Goal: Use online tool/utility: Utilize a website feature to perform a specific function

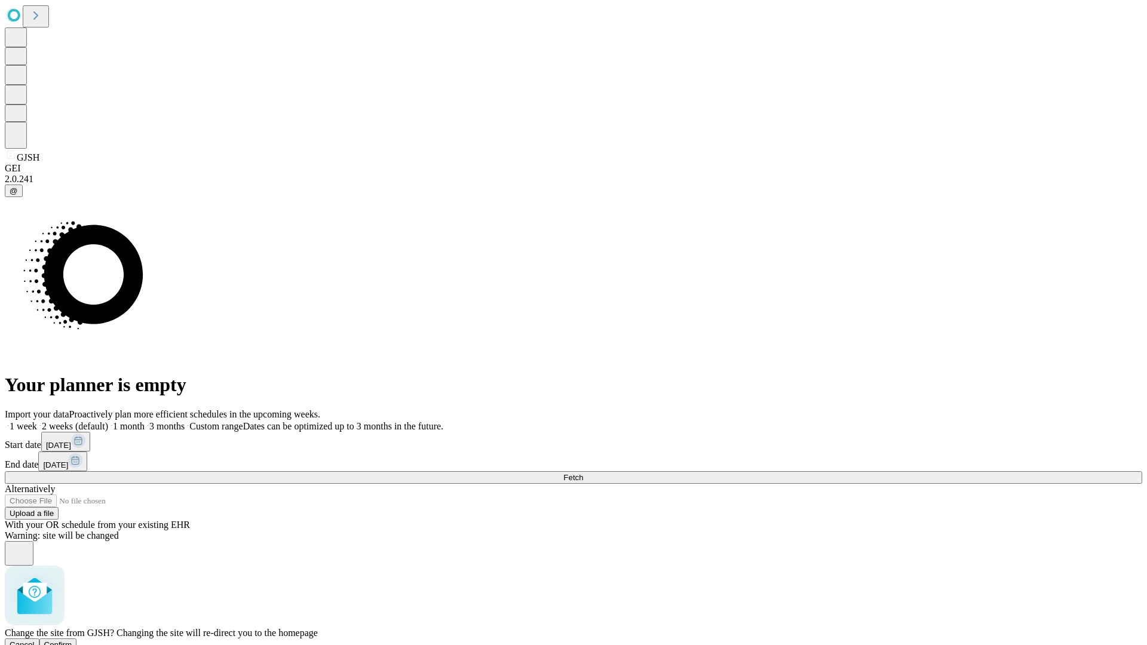
click at [72, 641] on span "Confirm" at bounding box center [58, 645] width 28 height 9
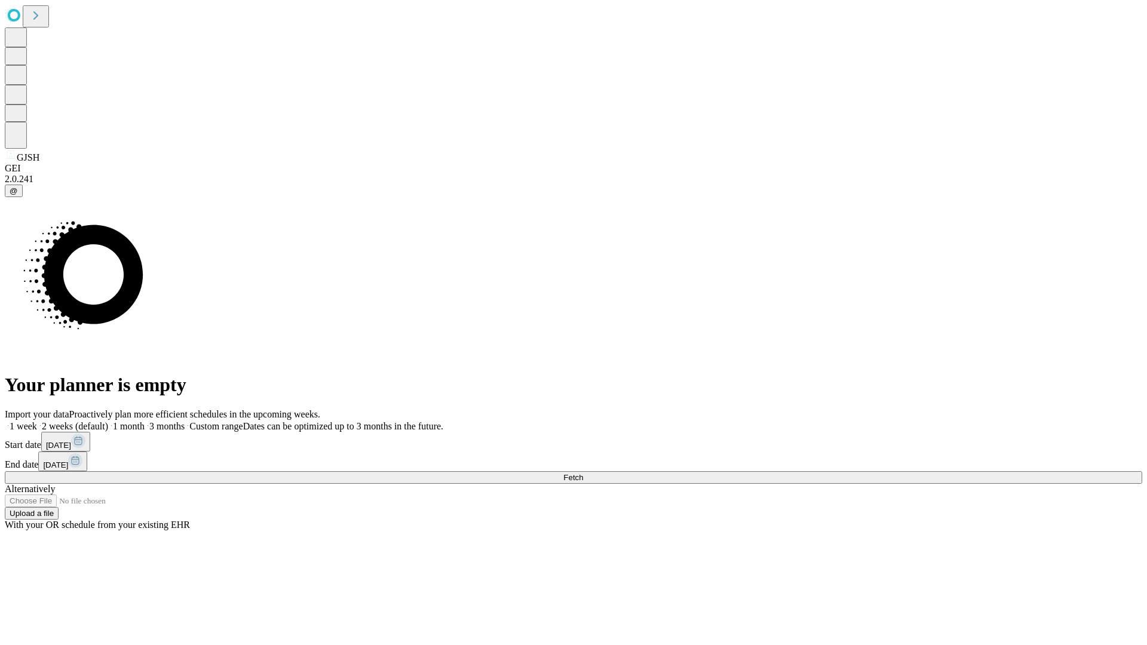
click at [37, 421] on label "1 week" at bounding box center [21, 426] width 32 height 10
click at [583, 473] on span "Fetch" at bounding box center [574, 477] width 20 height 9
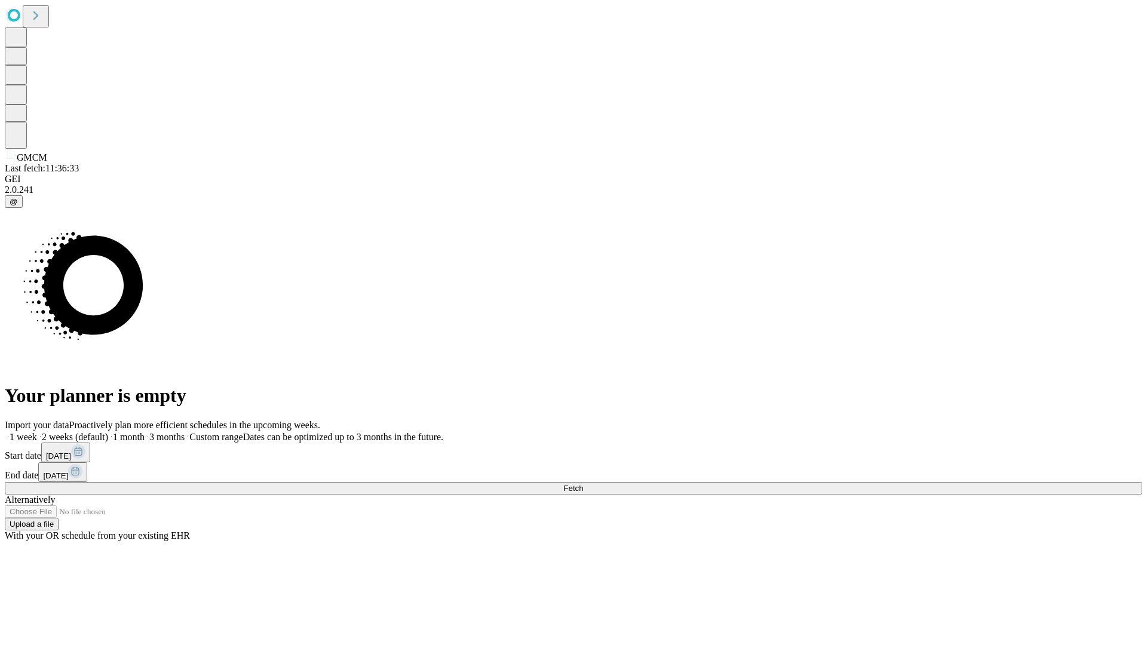
click at [583, 484] on span "Fetch" at bounding box center [574, 488] width 20 height 9
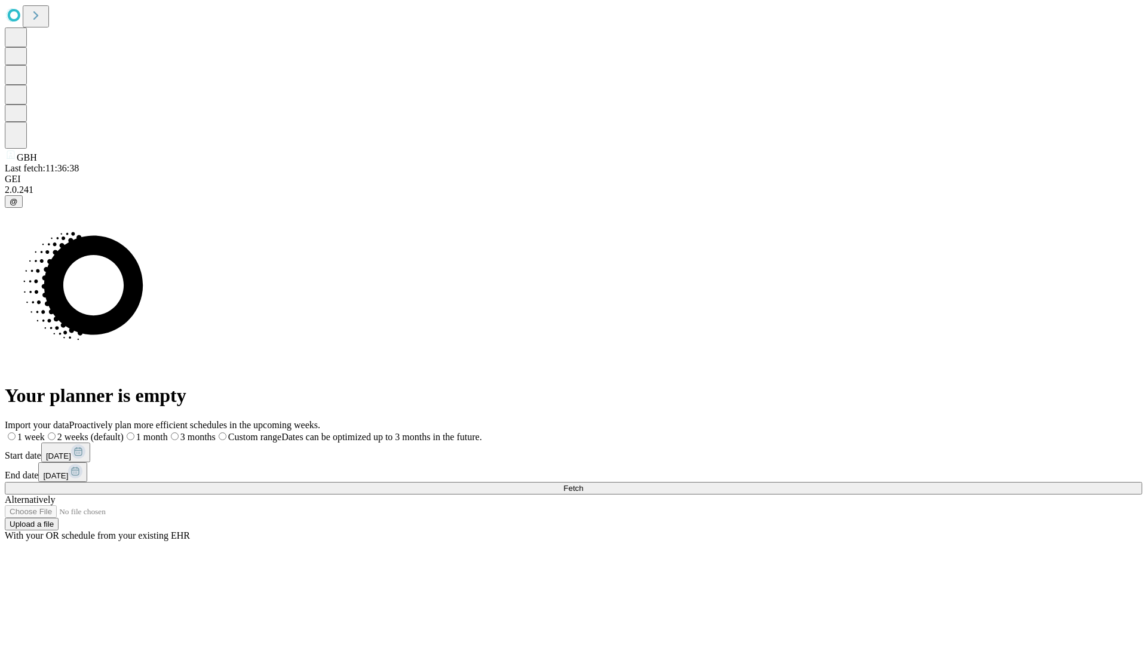
click at [45, 432] on label "1 week" at bounding box center [25, 437] width 40 height 10
click at [583, 484] on span "Fetch" at bounding box center [574, 488] width 20 height 9
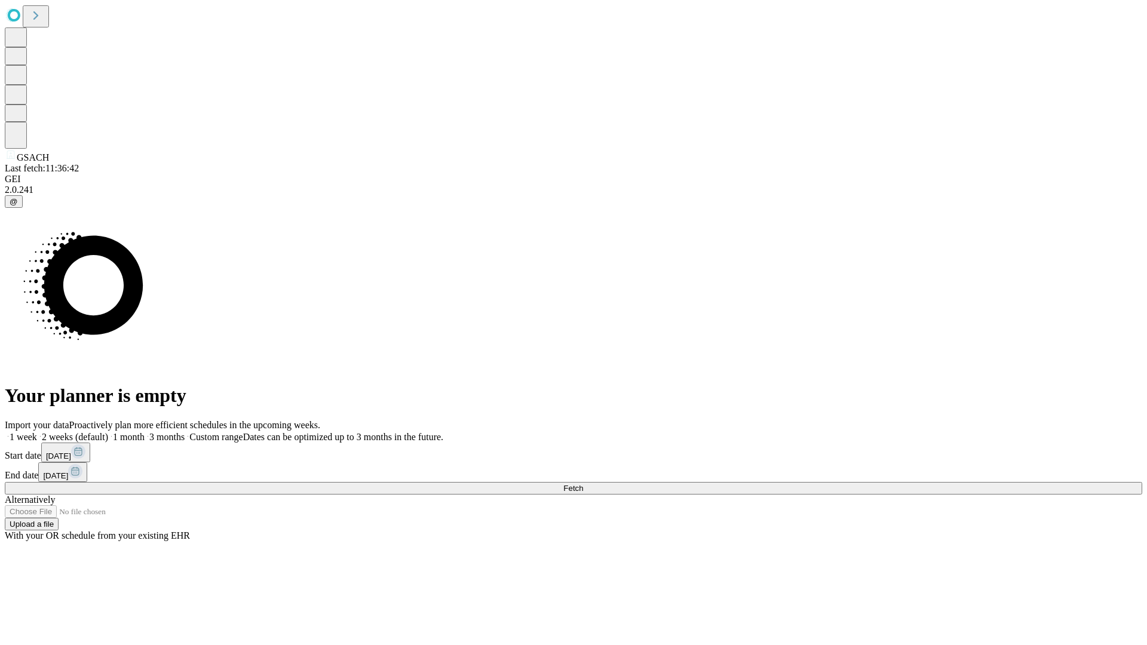
click at [37, 432] on label "1 week" at bounding box center [21, 437] width 32 height 10
click at [583, 484] on span "Fetch" at bounding box center [574, 488] width 20 height 9
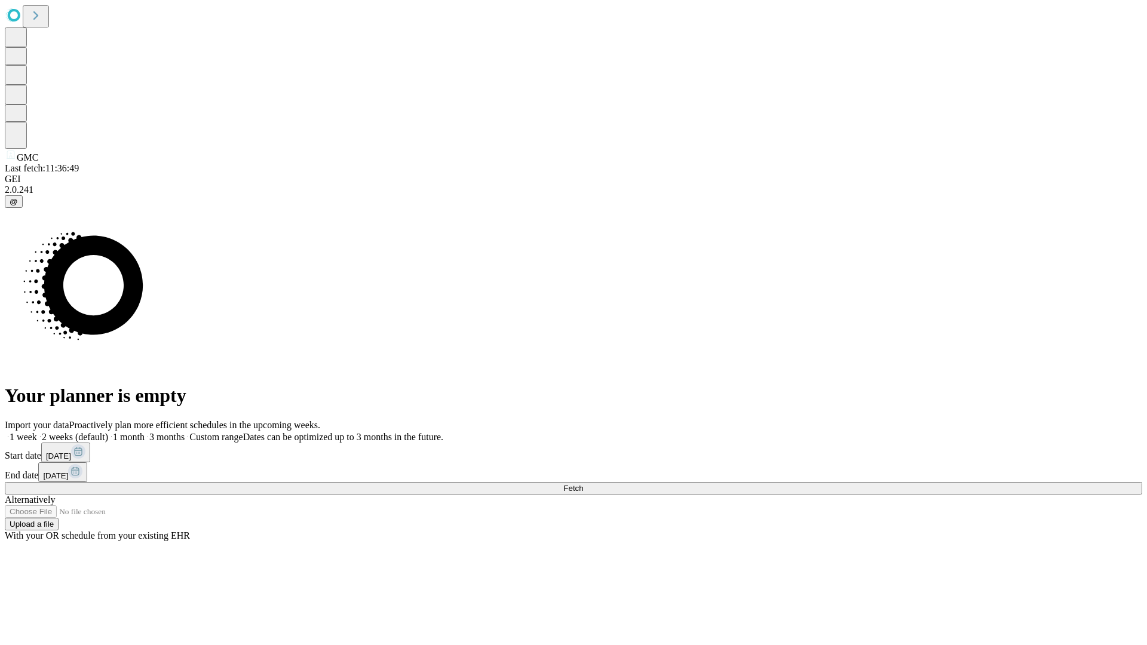
click at [37, 432] on label "1 week" at bounding box center [21, 437] width 32 height 10
click at [583, 484] on span "Fetch" at bounding box center [574, 488] width 20 height 9
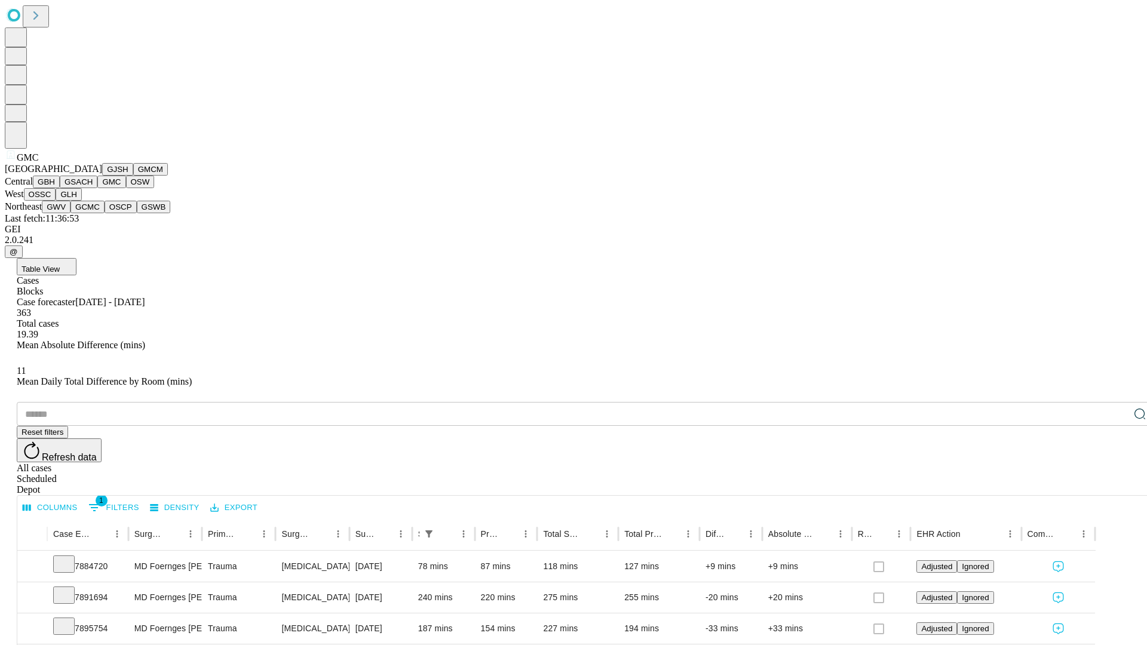
click at [126, 188] on button "OSW" at bounding box center [140, 182] width 29 height 13
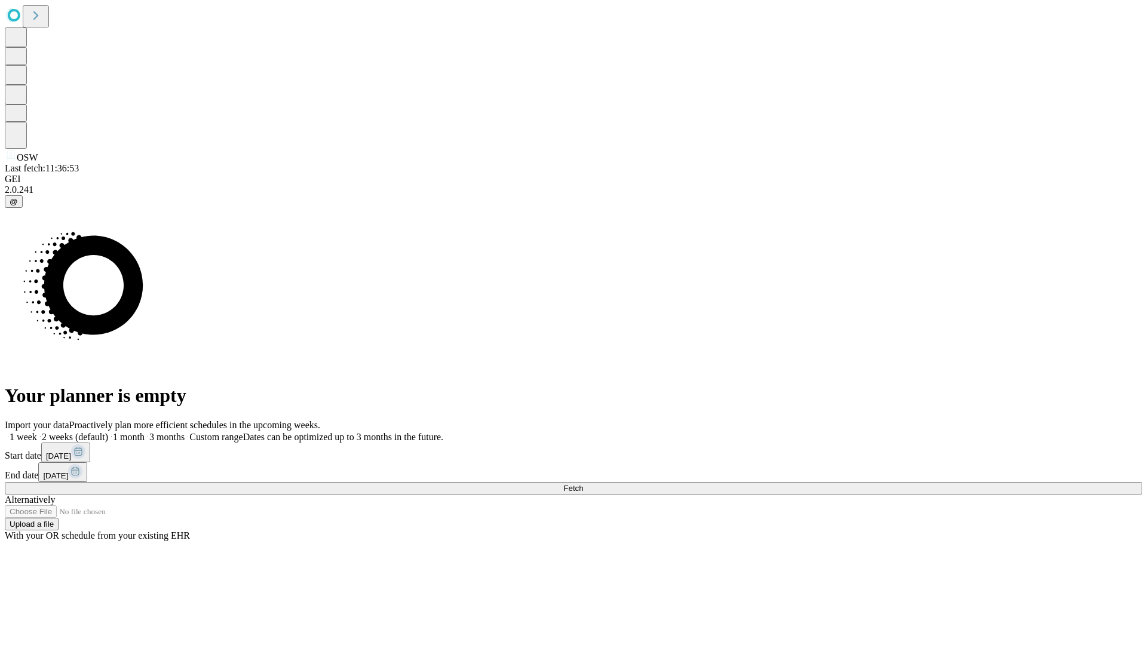
click at [37, 432] on label "1 week" at bounding box center [21, 437] width 32 height 10
click at [583, 484] on span "Fetch" at bounding box center [574, 488] width 20 height 9
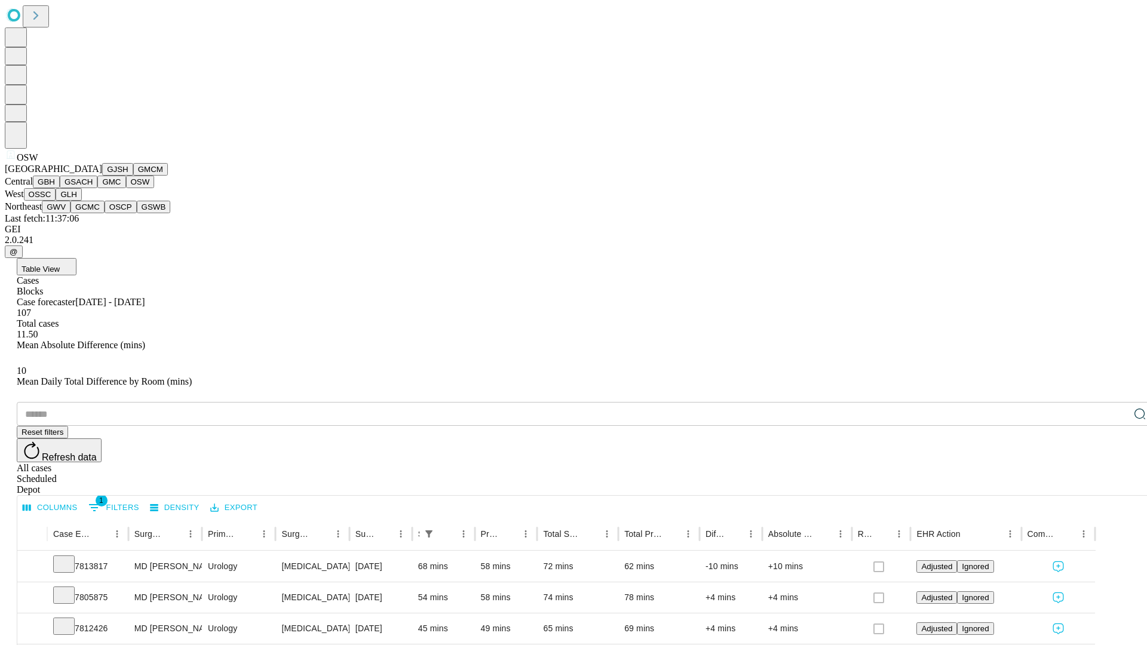
click at [56, 201] on button "OSSC" at bounding box center [40, 194] width 32 height 13
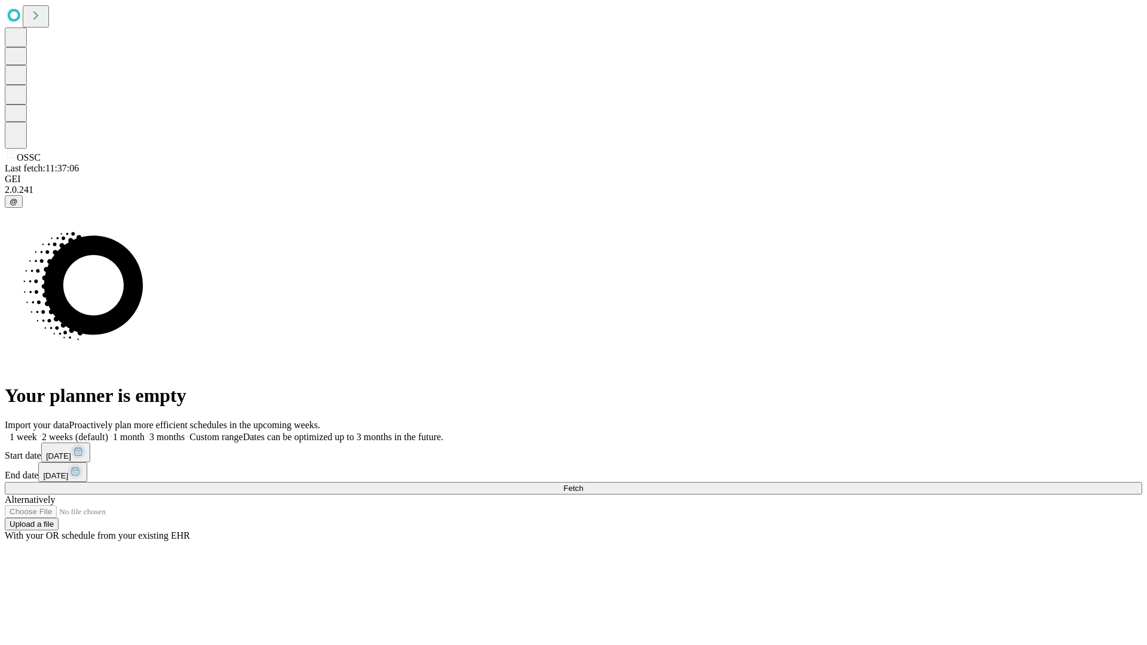
click at [37, 432] on label "1 week" at bounding box center [21, 437] width 32 height 10
click at [583, 484] on span "Fetch" at bounding box center [574, 488] width 20 height 9
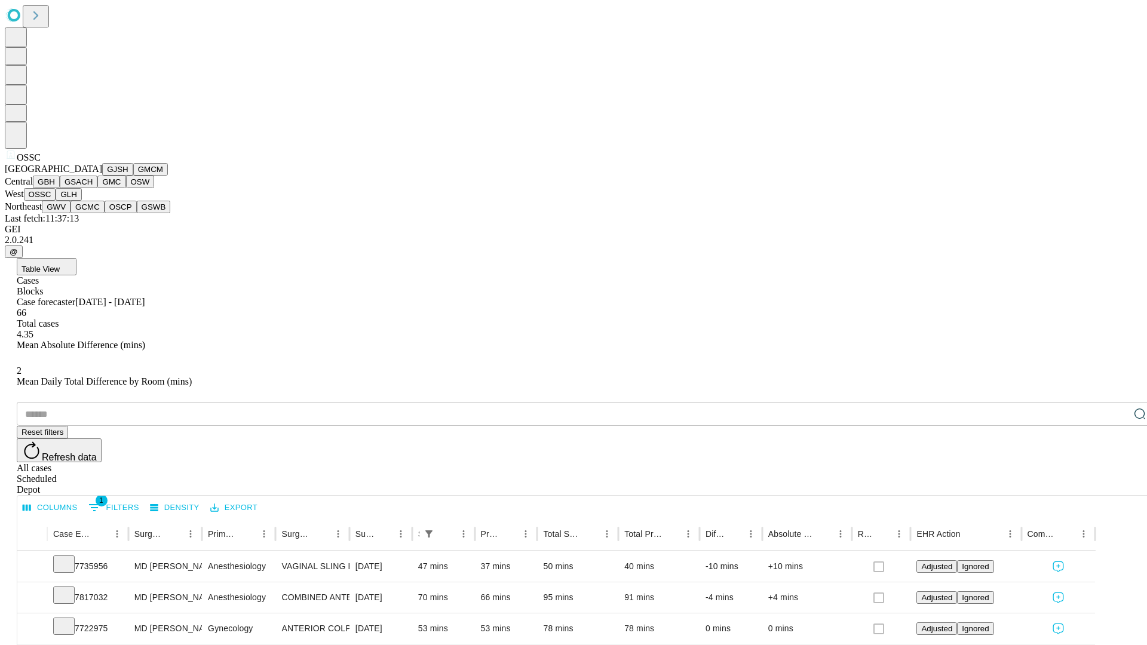
click at [81, 201] on button "GLH" at bounding box center [69, 194] width 26 height 13
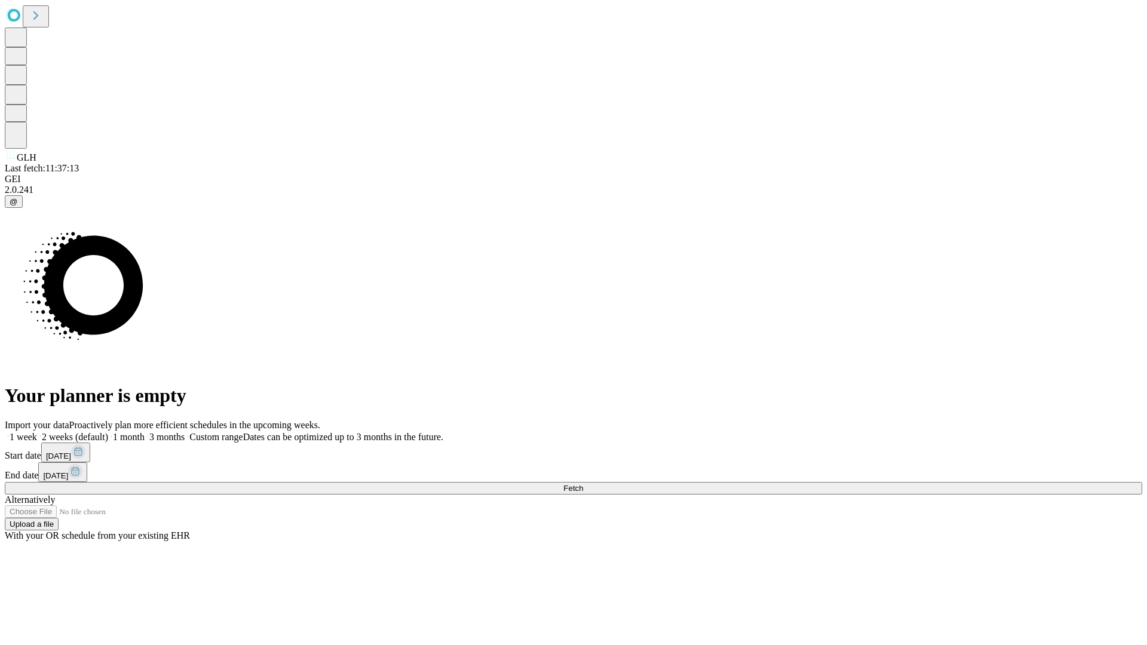
click at [37, 432] on label "1 week" at bounding box center [21, 437] width 32 height 10
click at [583, 484] on span "Fetch" at bounding box center [574, 488] width 20 height 9
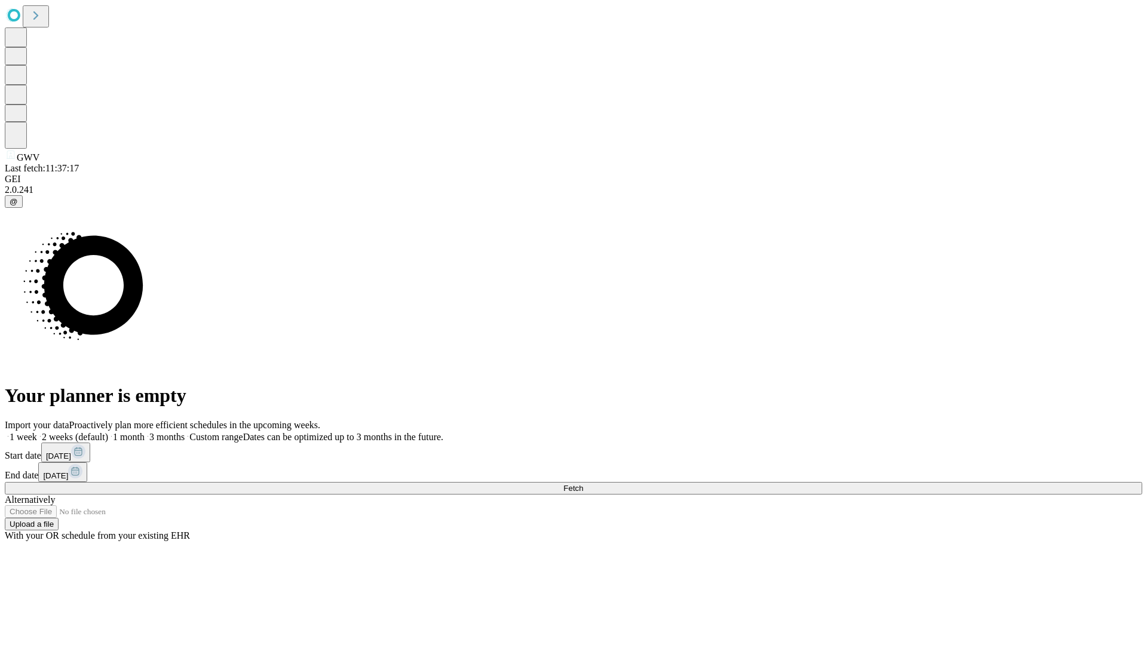
click at [37, 432] on label "1 week" at bounding box center [21, 437] width 32 height 10
click at [583, 484] on span "Fetch" at bounding box center [574, 488] width 20 height 9
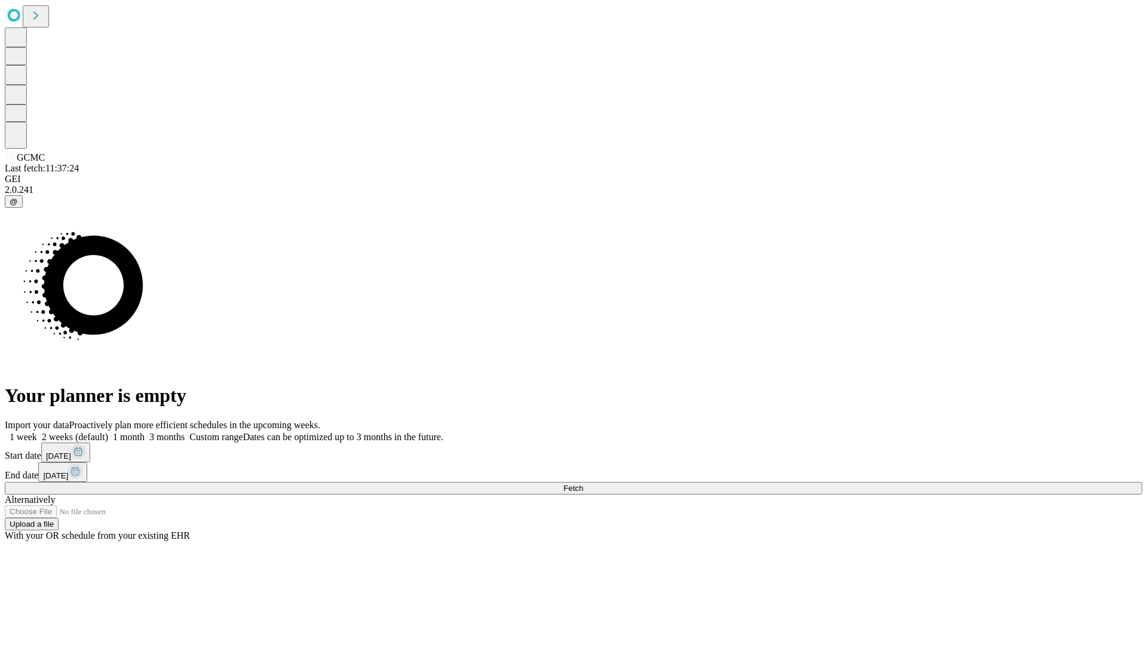
click at [37, 432] on label "1 week" at bounding box center [21, 437] width 32 height 10
click at [583, 484] on span "Fetch" at bounding box center [574, 488] width 20 height 9
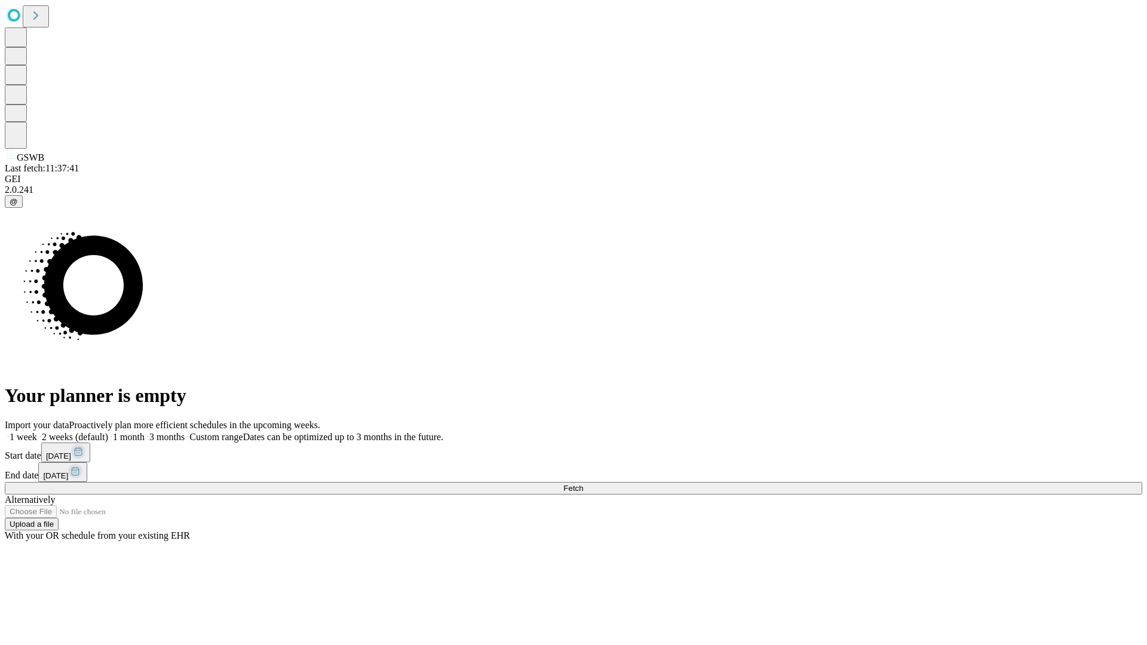
click at [37, 432] on label "1 week" at bounding box center [21, 437] width 32 height 10
click at [583, 484] on span "Fetch" at bounding box center [574, 488] width 20 height 9
